Goal: Task Accomplishment & Management: Use online tool/utility

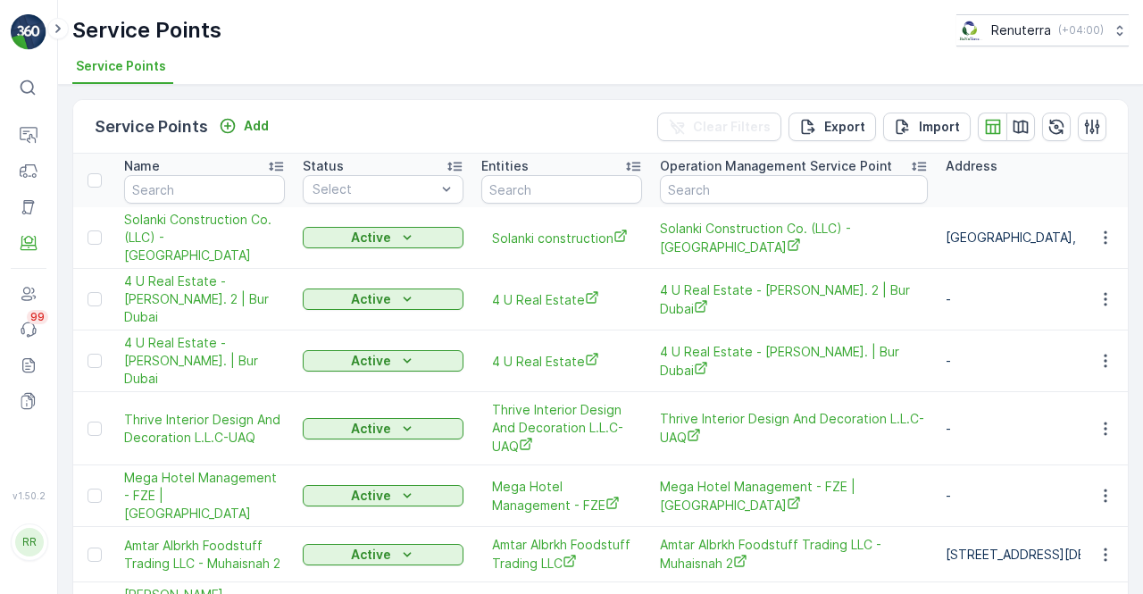
click at [173, 207] on td "Solanki Construction Co. (LLC) - Wadi Al Safa" at bounding box center [204, 238] width 179 height 62
click at [171, 195] on input "text" at bounding box center [204, 189] width 161 height 29
type input "de"
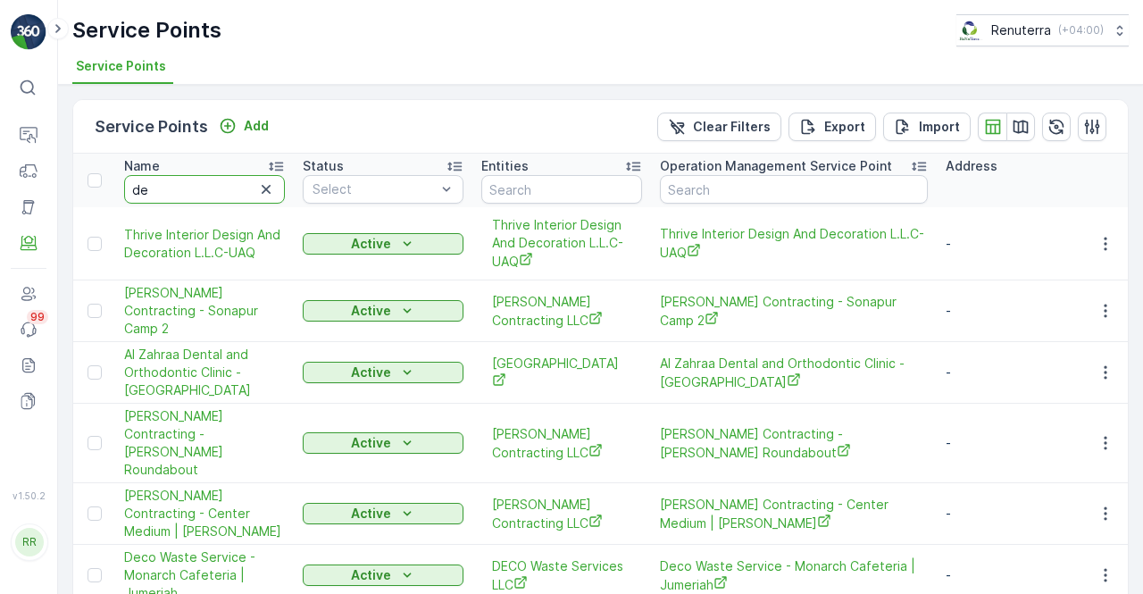
click at [179, 194] on input "de" at bounding box center [204, 189] width 161 height 29
type input "des"
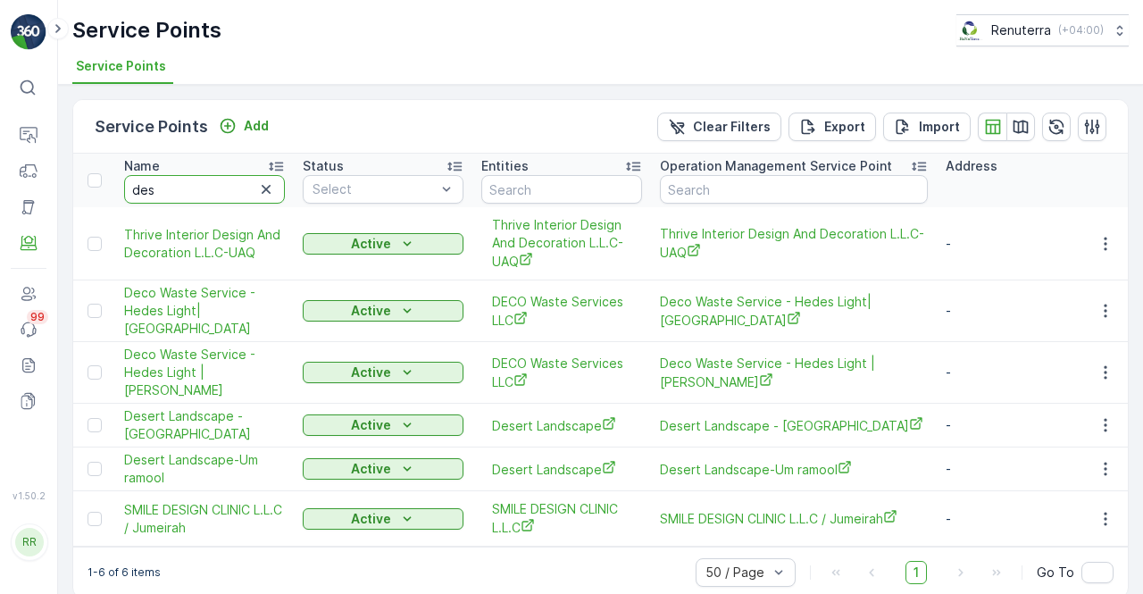
click at [179, 194] on input "des" at bounding box center [204, 189] width 161 height 29
type input "deser"
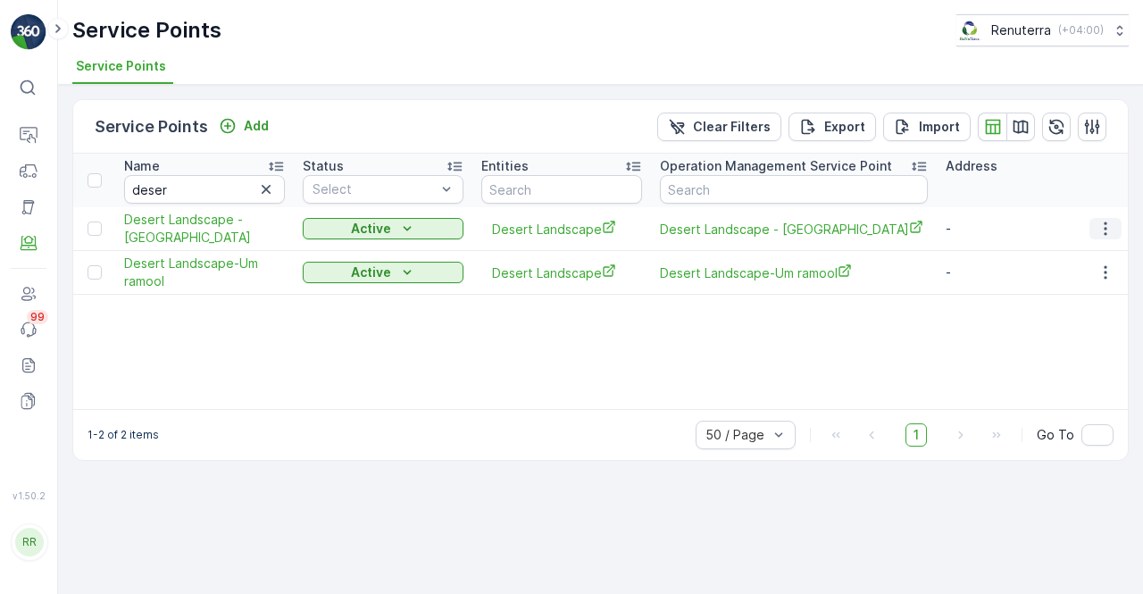
click at [1114, 224] on icon "button" at bounding box center [1105, 229] width 18 height 18
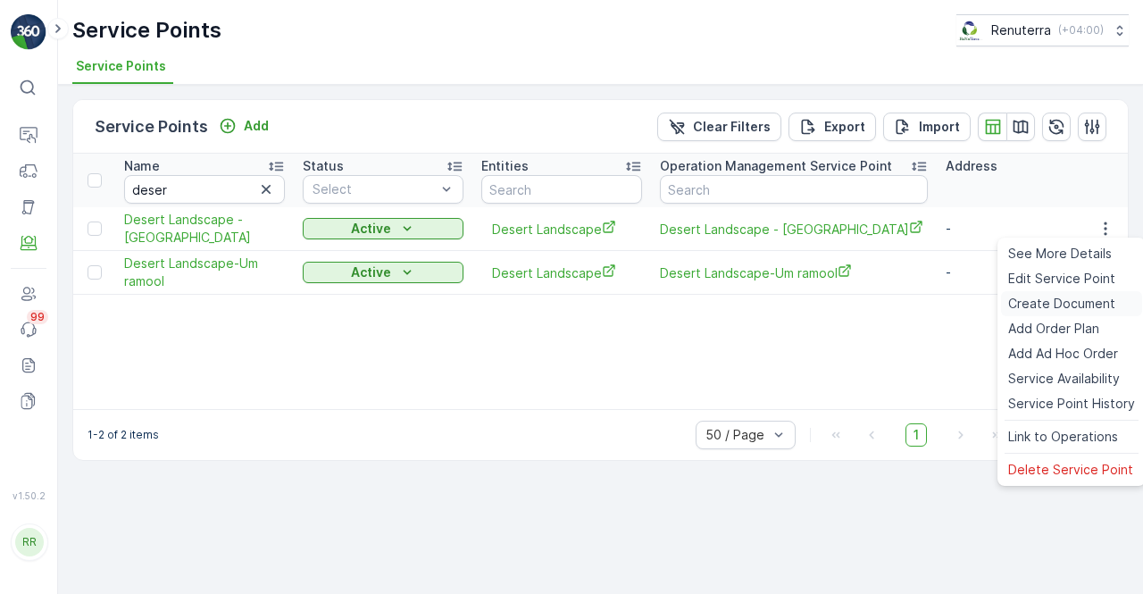
click at [1048, 306] on span "Create Document" at bounding box center [1061, 304] width 107 height 18
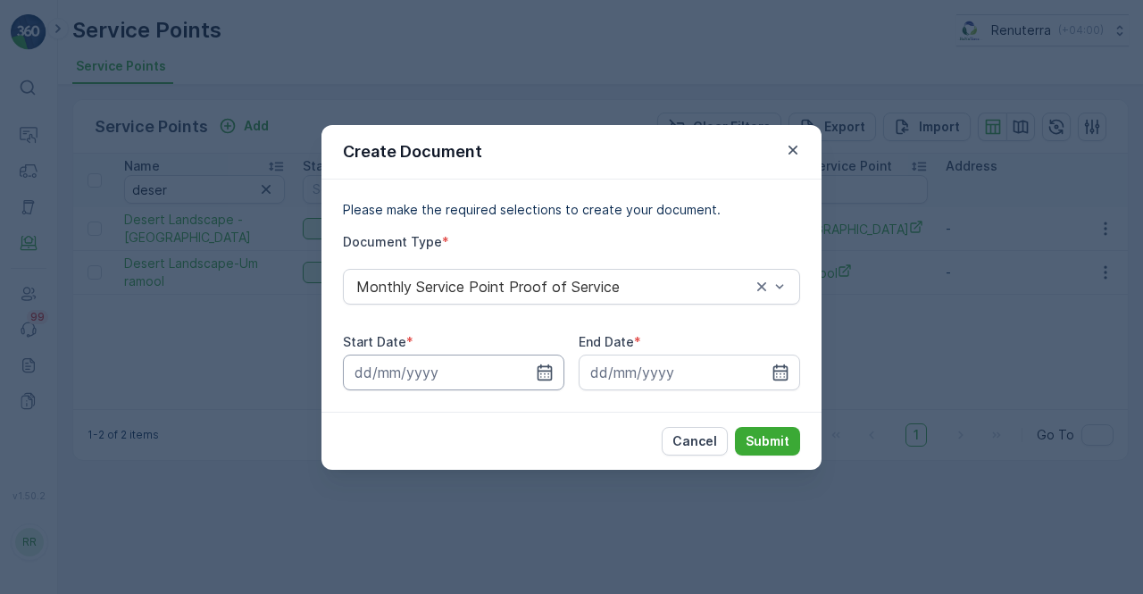
click at [554, 365] on input at bounding box center [453, 372] width 221 height 36
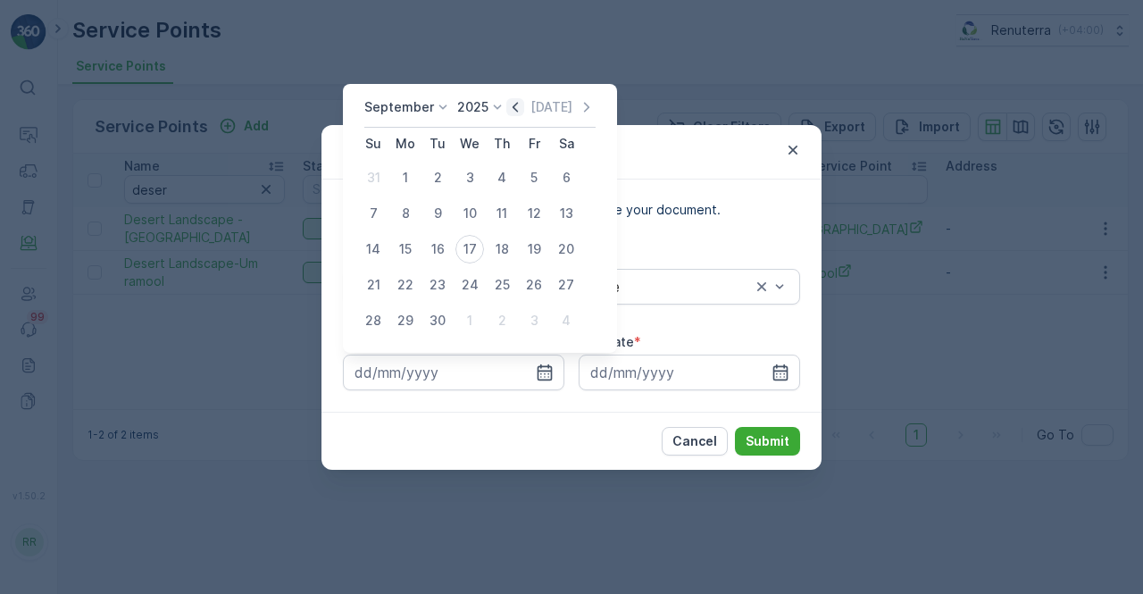
click at [508, 106] on icon "button" at bounding box center [515, 107] width 18 height 18
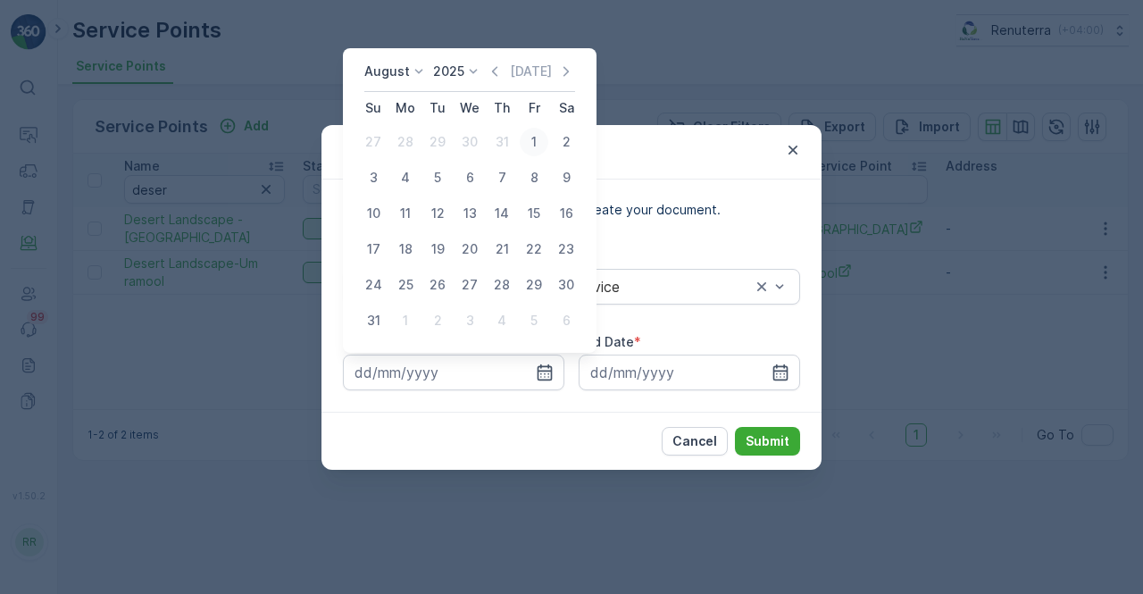
click at [536, 142] on div "1" at bounding box center [534, 142] width 29 height 29
type input "01.08.2025"
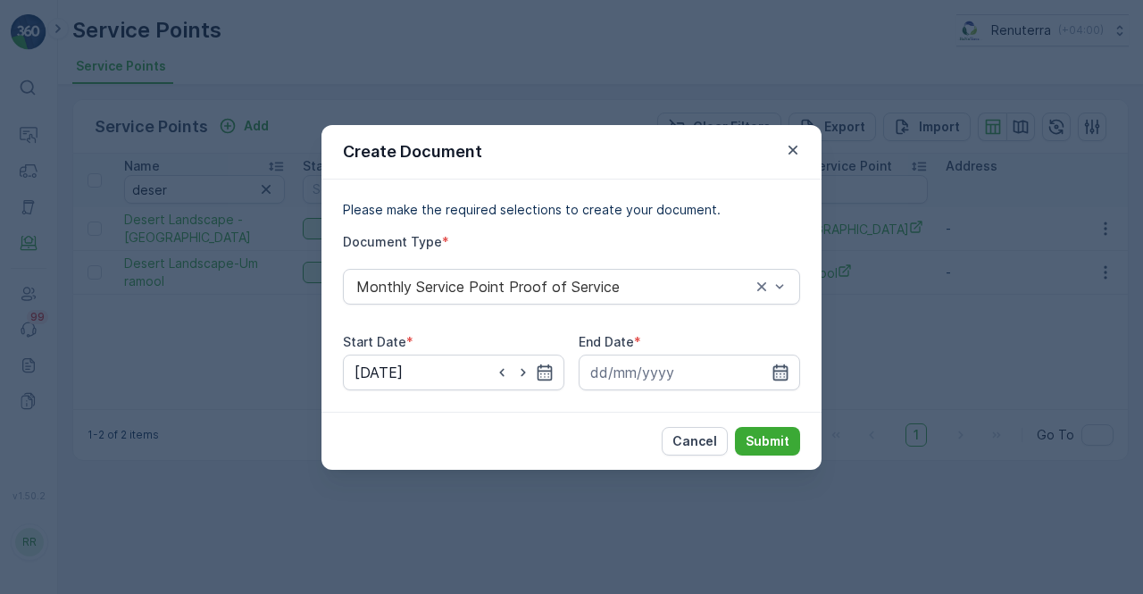
click at [774, 370] on icon "button" at bounding box center [780, 371] width 15 height 16
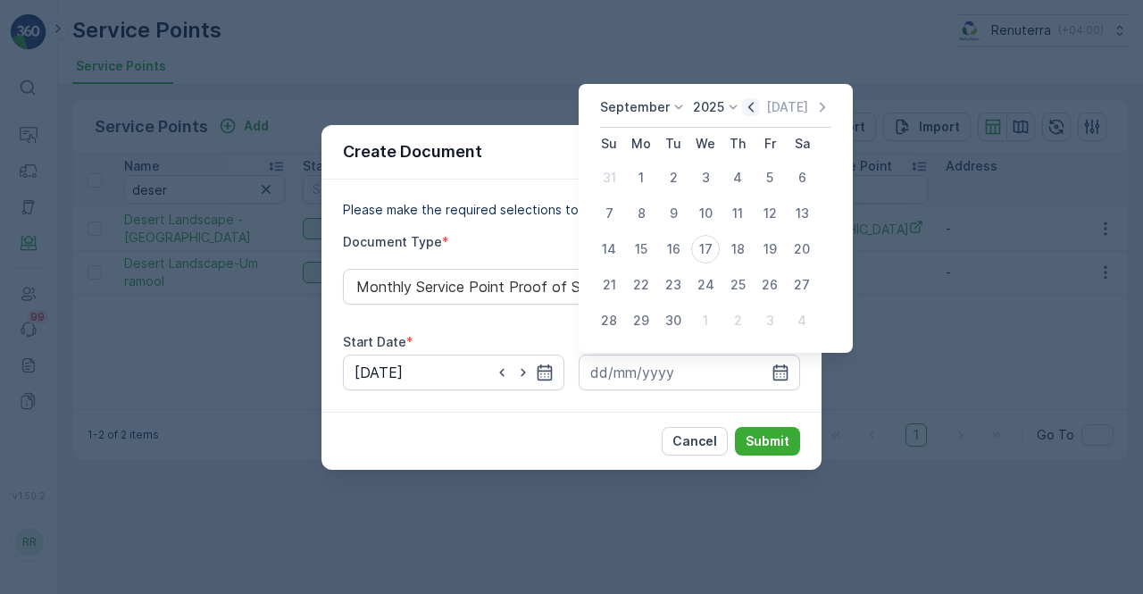
click at [748, 110] on icon "button" at bounding box center [750, 107] width 5 height 10
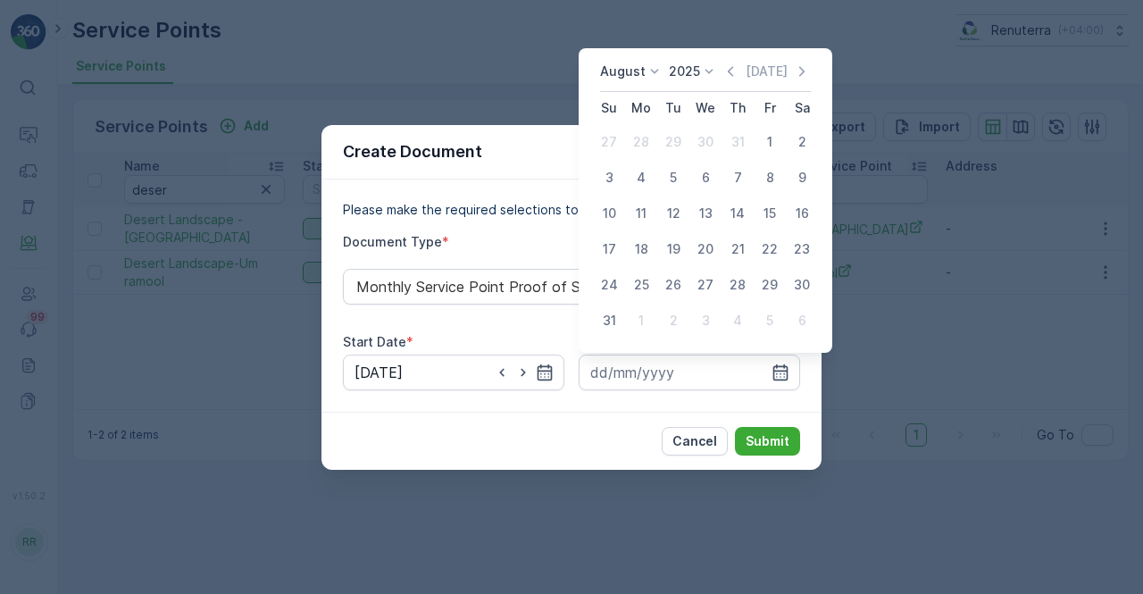
click at [612, 314] on div "31" at bounding box center [609, 320] width 29 height 29
type input "31.08.2025"
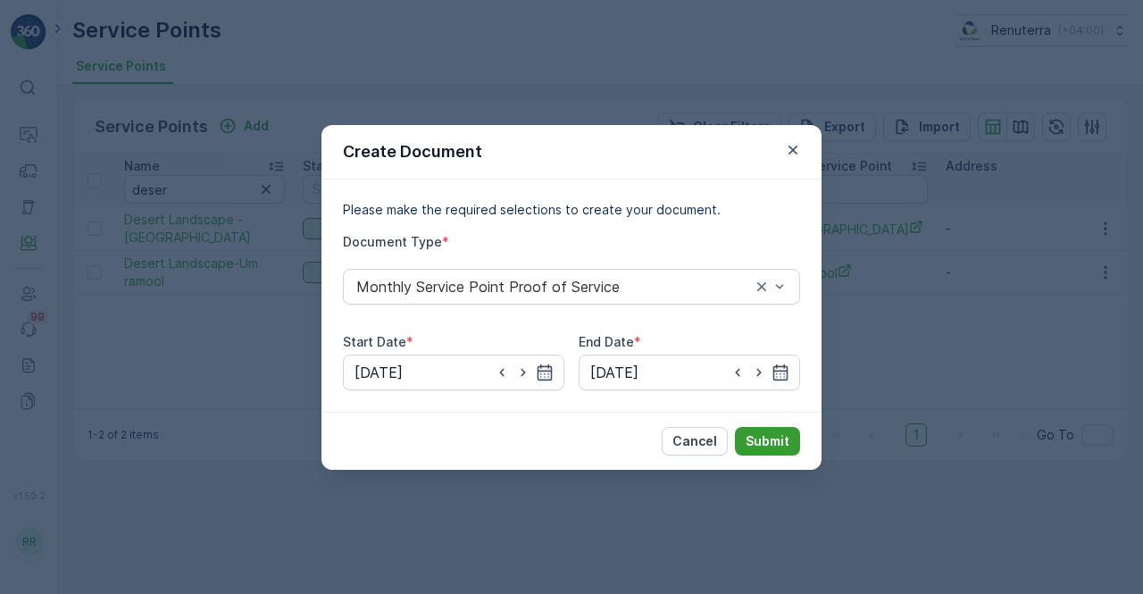
click at [779, 429] on button "Submit" at bounding box center [767, 441] width 65 height 29
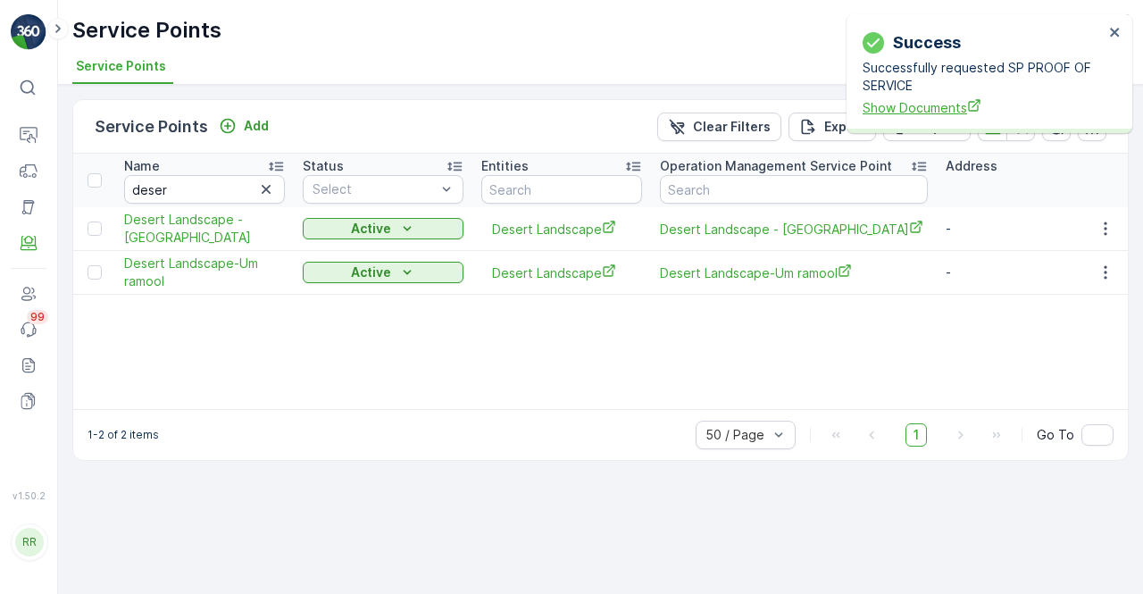
click at [932, 106] on span "Show Documents" at bounding box center [982, 107] width 241 height 19
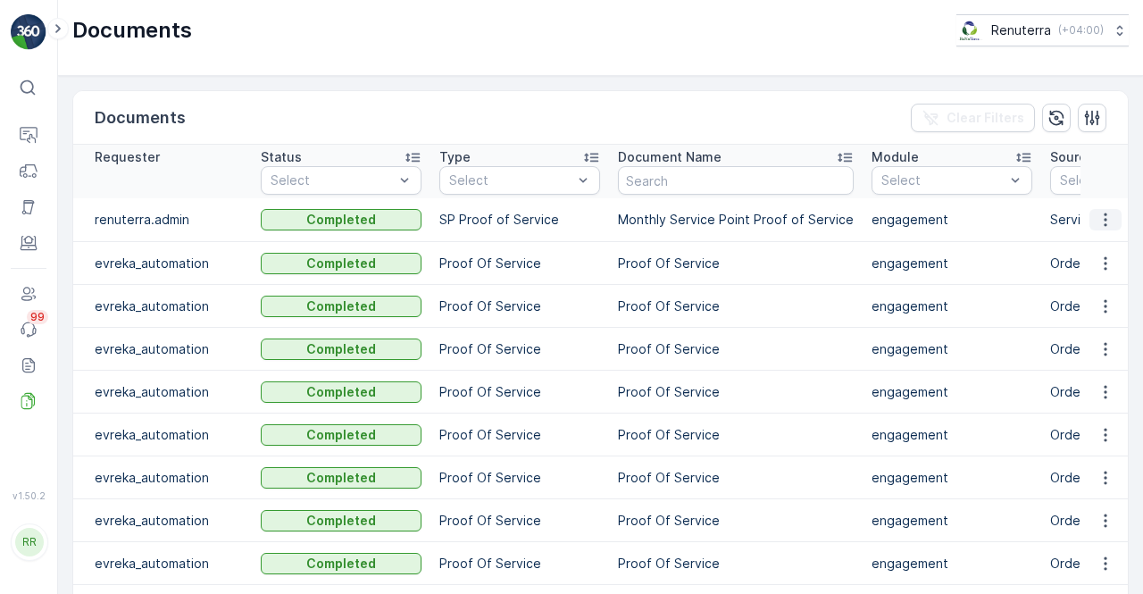
click at [1103, 221] on icon "button" at bounding box center [1105, 220] width 18 height 18
click at [1102, 238] on span "See Details" at bounding box center [1100, 245] width 69 height 18
